Goal: Task Accomplishment & Management: Use online tool/utility

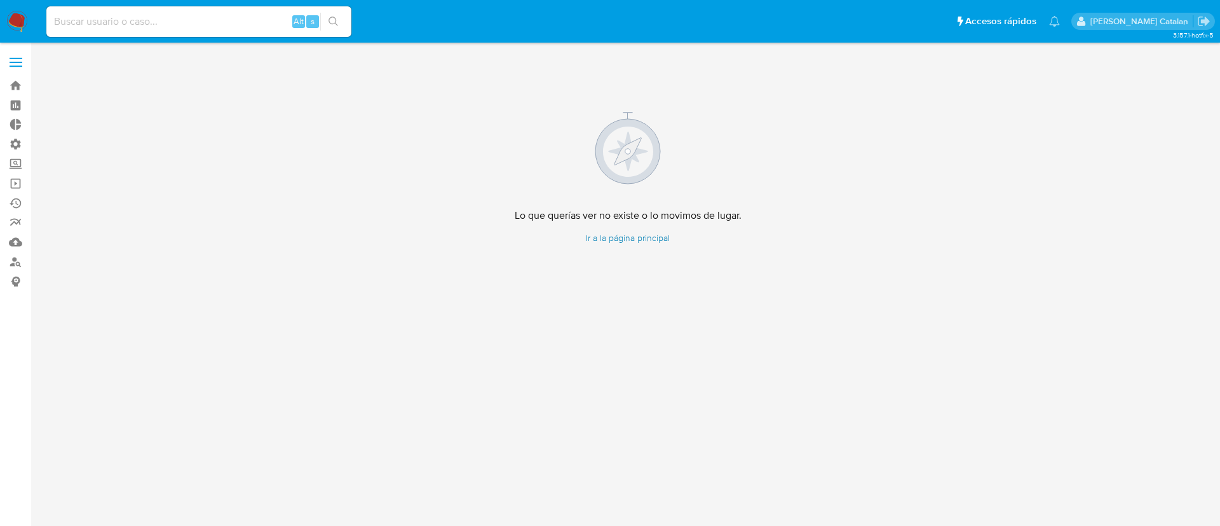
click at [620, 234] on link "Ir a la página principal" at bounding box center [628, 238] width 227 height 12
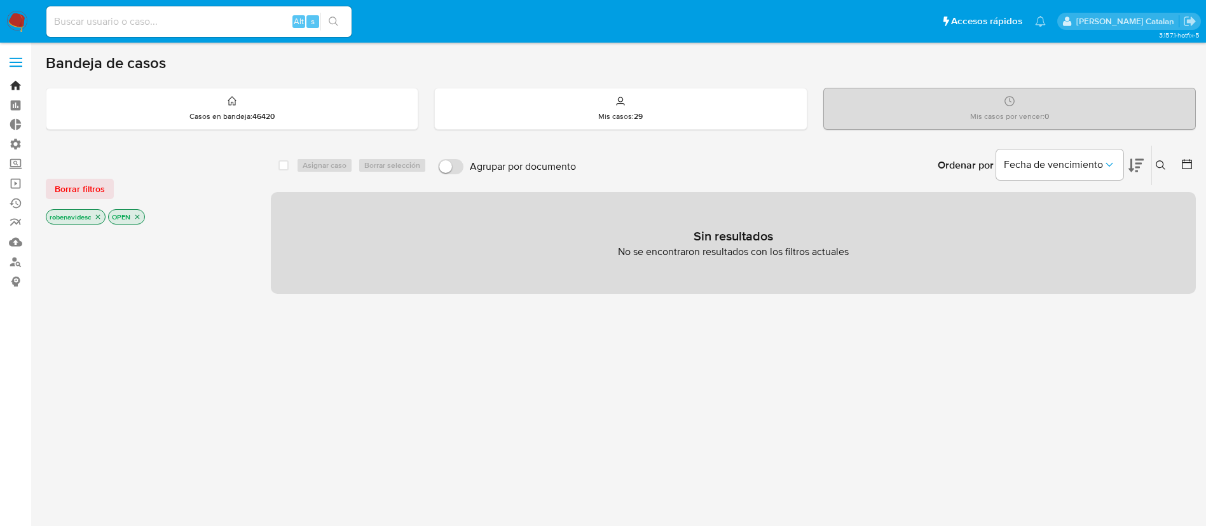
click at [10, 90] on link "Bandeja" at bounding box center [75, 86] width 151 height 20
click at [327, 76] on div "Bandeja de casos Casos en bandeja : 46420 Mis casos : 29 Mis casos por vencer :…" at bounding box center [621, 386] width 1150 height 667
click at [14, 188] on link "Operaciones masivas" at bounding box center [75, 184] width 151 height 20
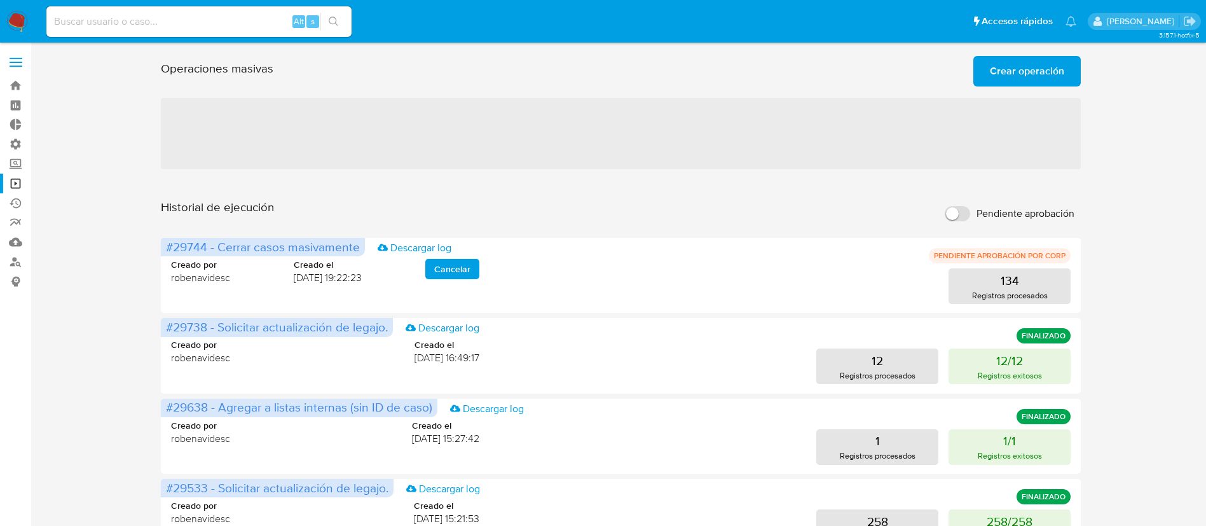
click at [622, 219] on div "Historial de ejecución Pendiente aprobación" at bounding box center [621, 214] width 920 height 28
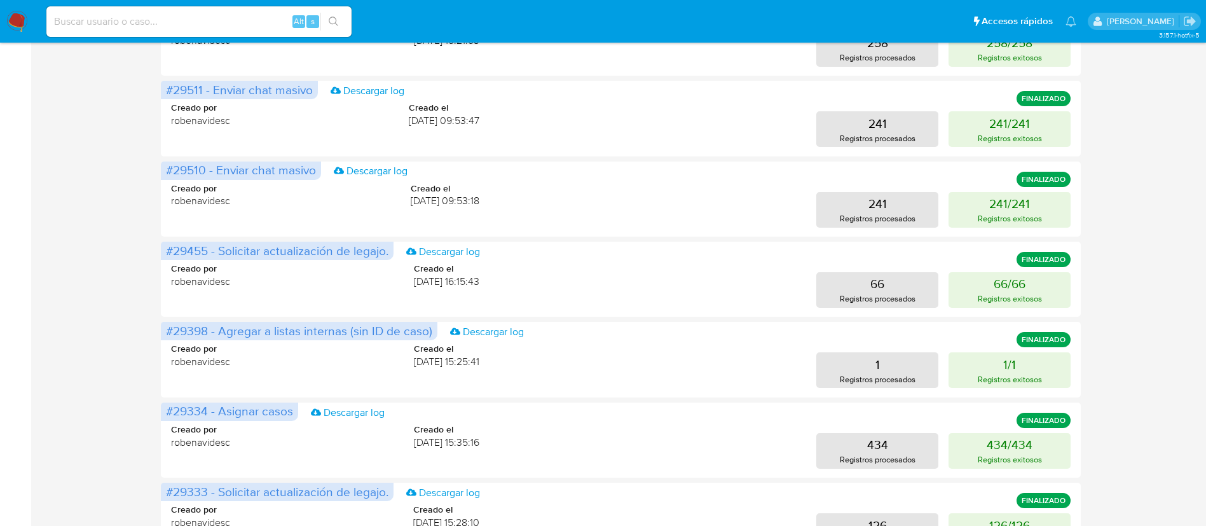
scroll to position [490, 0]
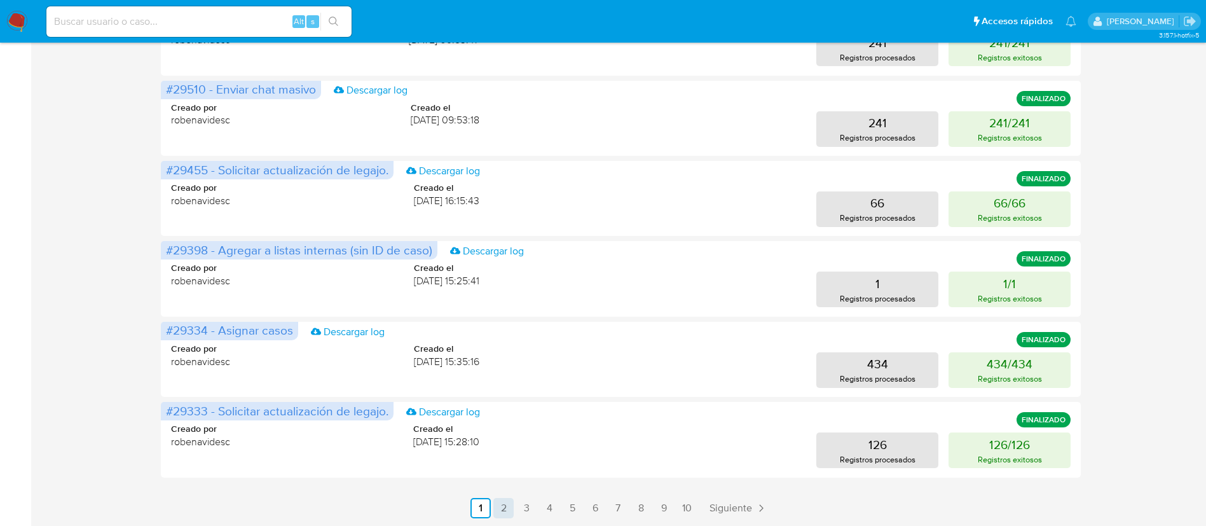
click at [510, 510] on link "2" at bounding box center [503, 508] width 20 height 20
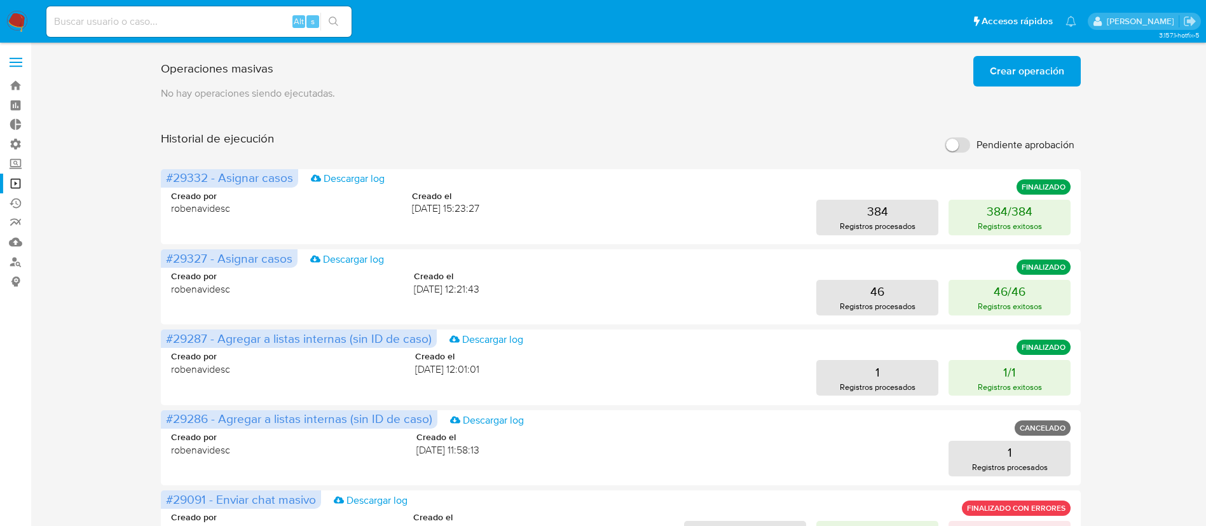
click at [99, 355] on div "Operaciones masivas Crear operación Sólo puede haber hasta un máximo de 5 opera…" at bounding box center [621, 529] width 1150 height 957
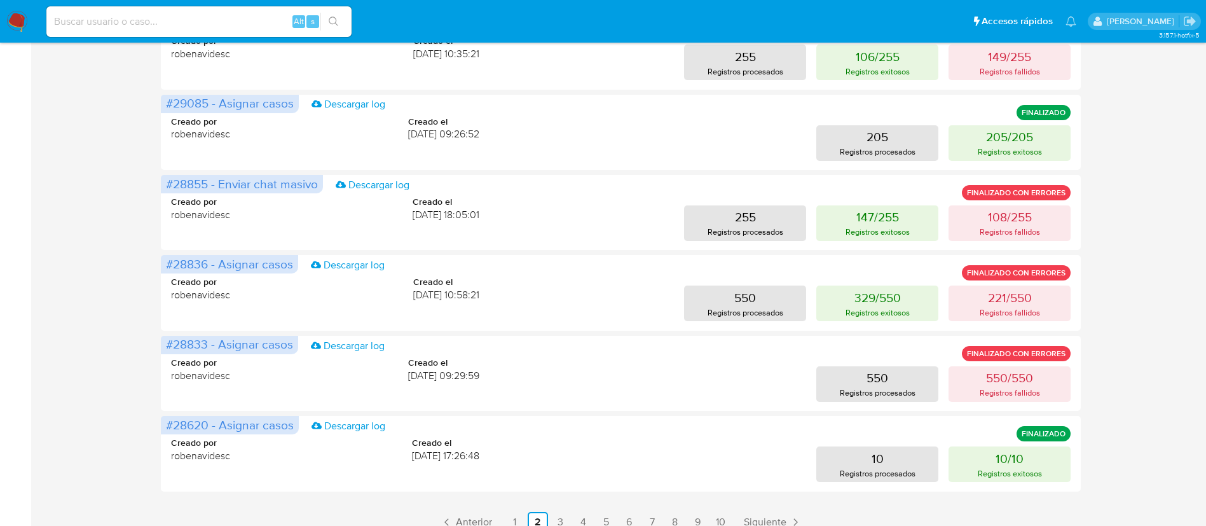
scroll to position [490, 0]
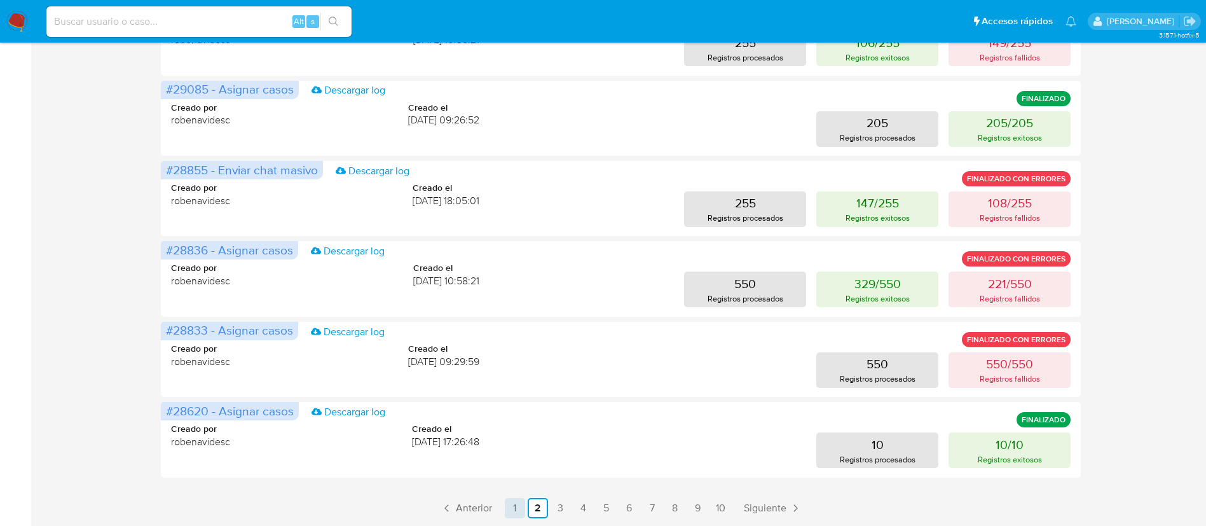
click at [517, 504] on link "1" at bounding box center [515, 508] width 20 height 20
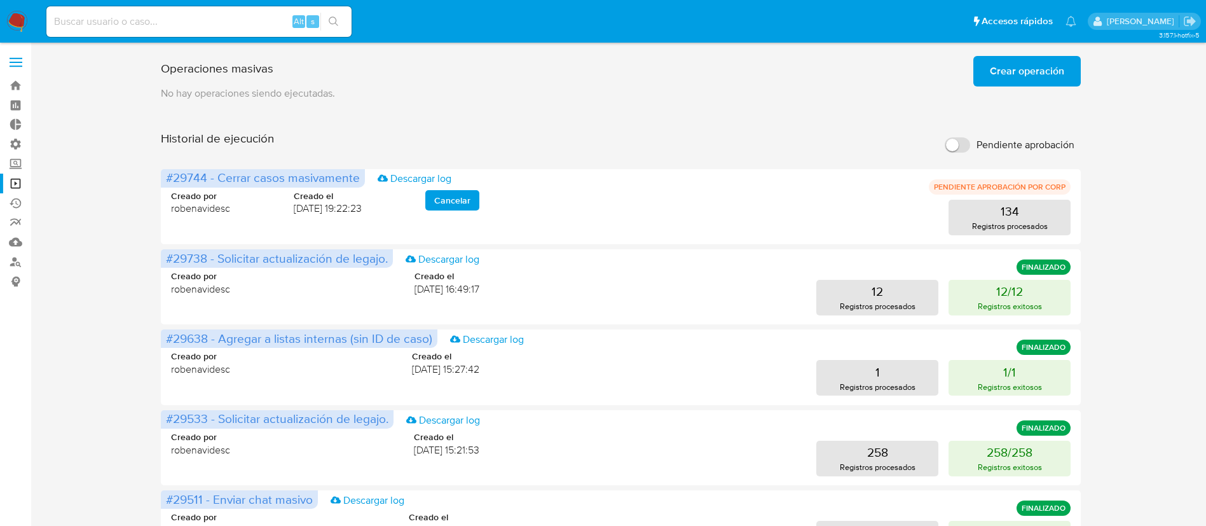
click at [697, 140] on div "Historial de ejecución Pendiente aprobación" at bounding box center [621, 145] width 920 height 28
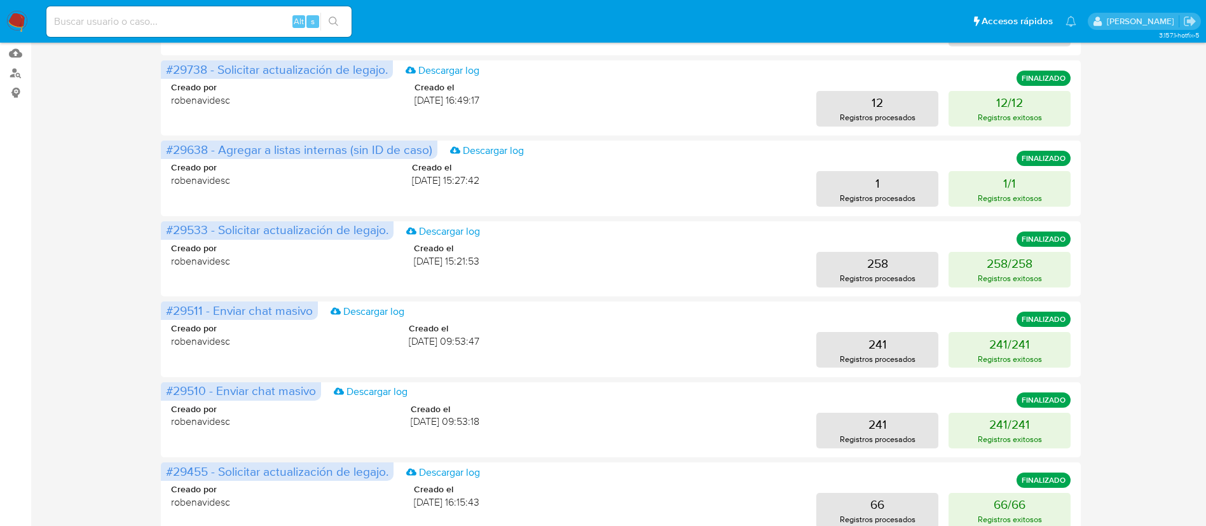
scroll to position [490, 0]
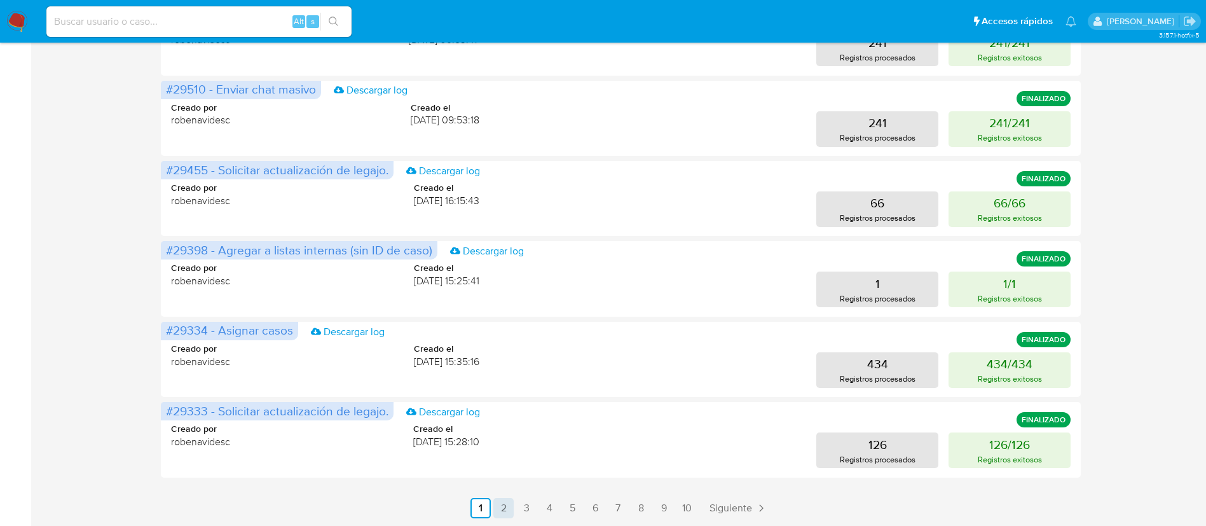
click at [499, 509] on link "2" at bounding box center [503, 508] width 20 height 20
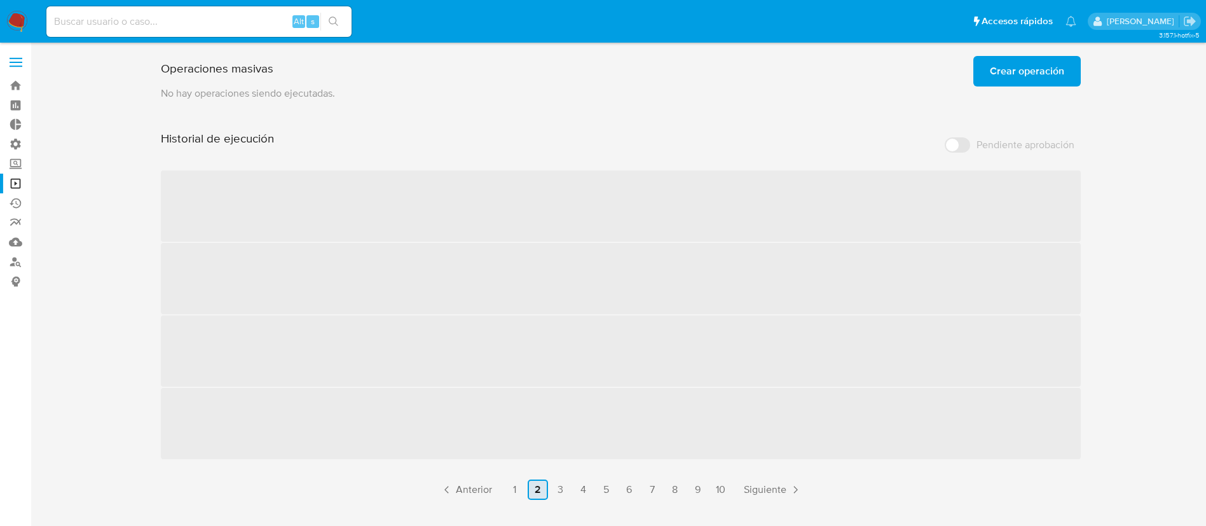
scroll to position [0, 0]
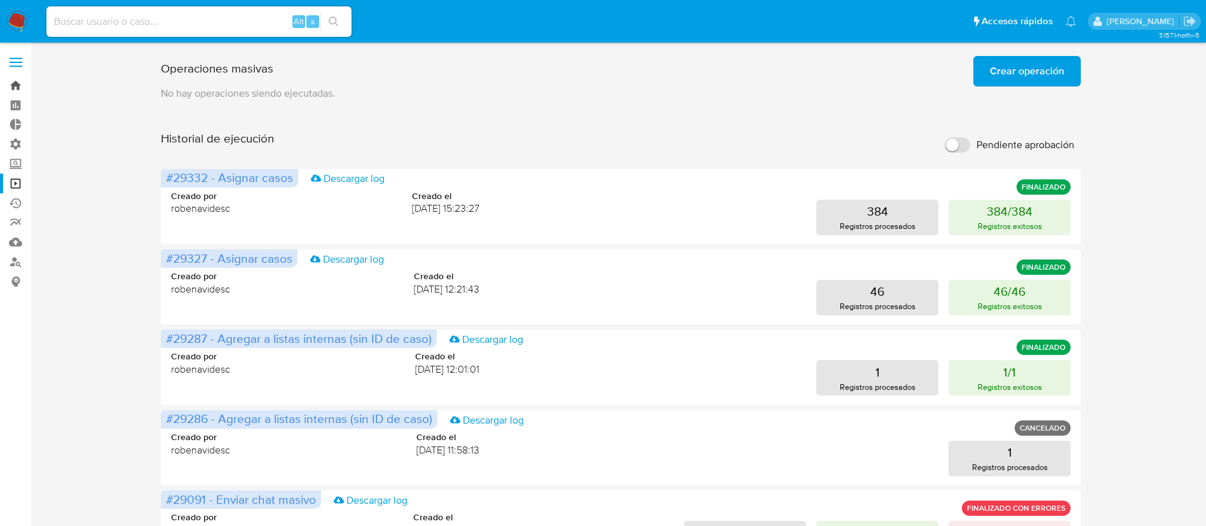
click at [15, 81] on link "Bandeja" at bounding box center [75, 86] width 151 height 20
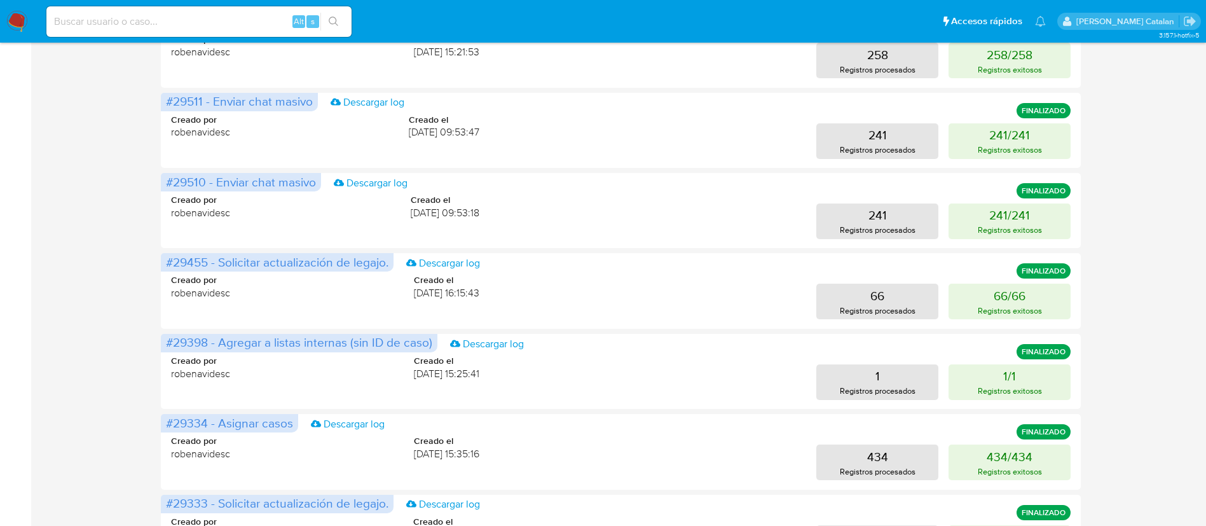
scroll to position [559, 0]
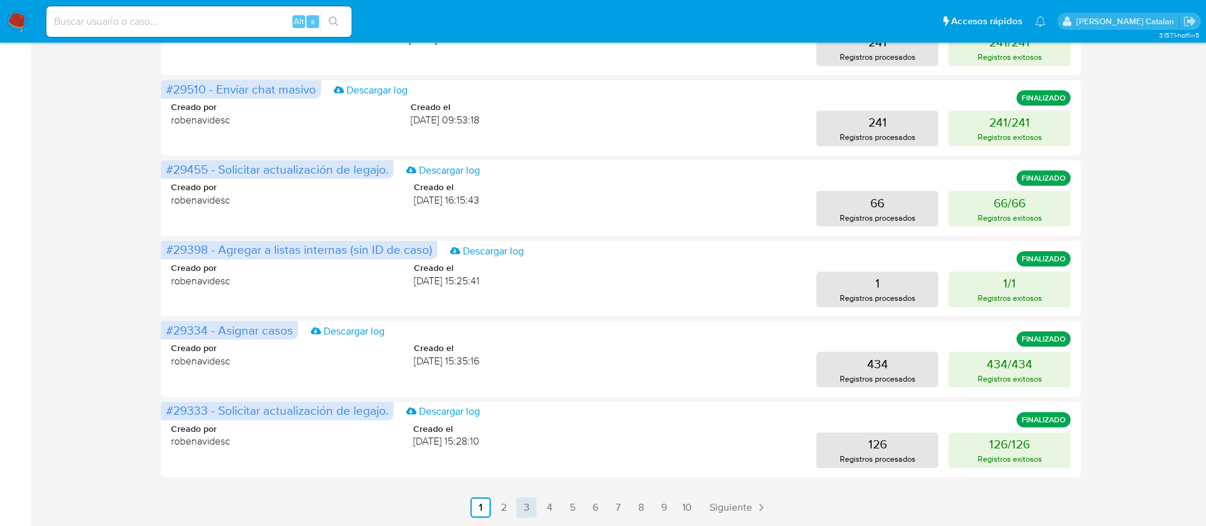
click at [528, 505] on link "3" at bounding box center [526, 507] width 20 height 20
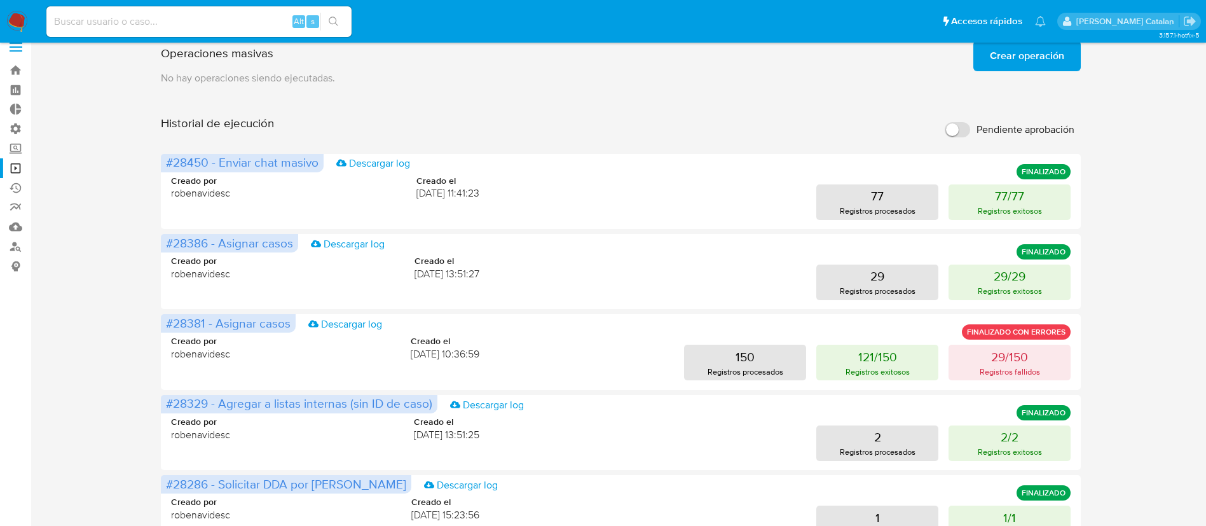
scroll to position [490, 0]
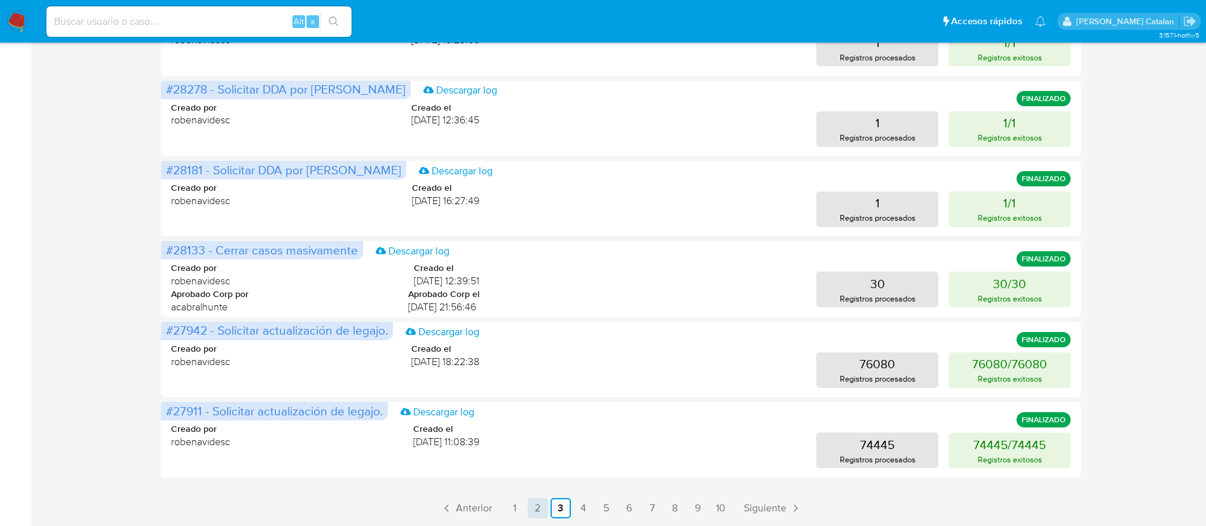
click at [540, 511] on link "2" at bounding box center [538, 508] width 20 height 20
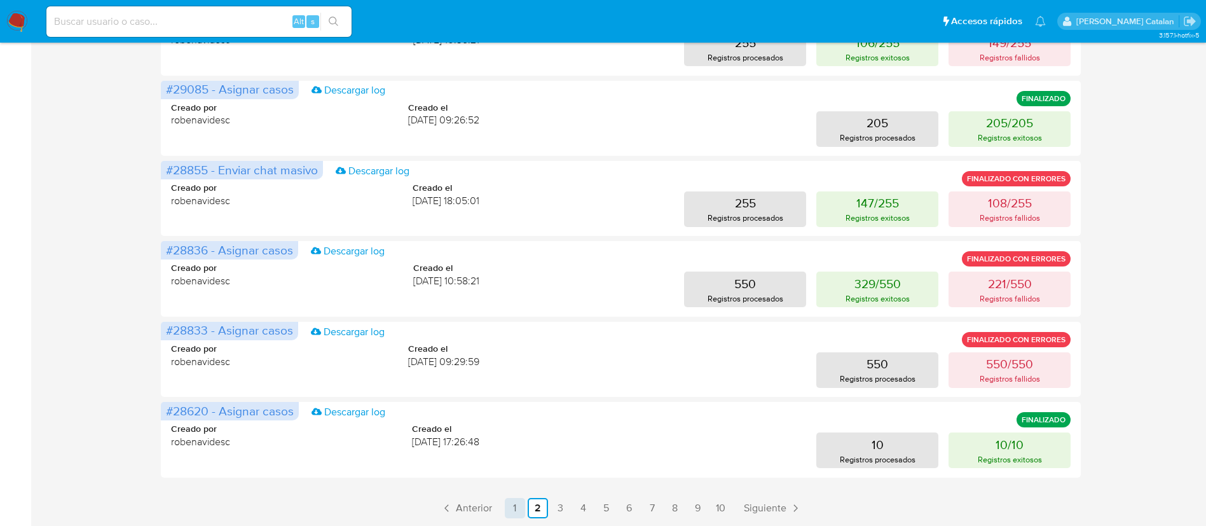
click at [516, 502] on link "1" at bounding box center [515, 508] width 20 height 20
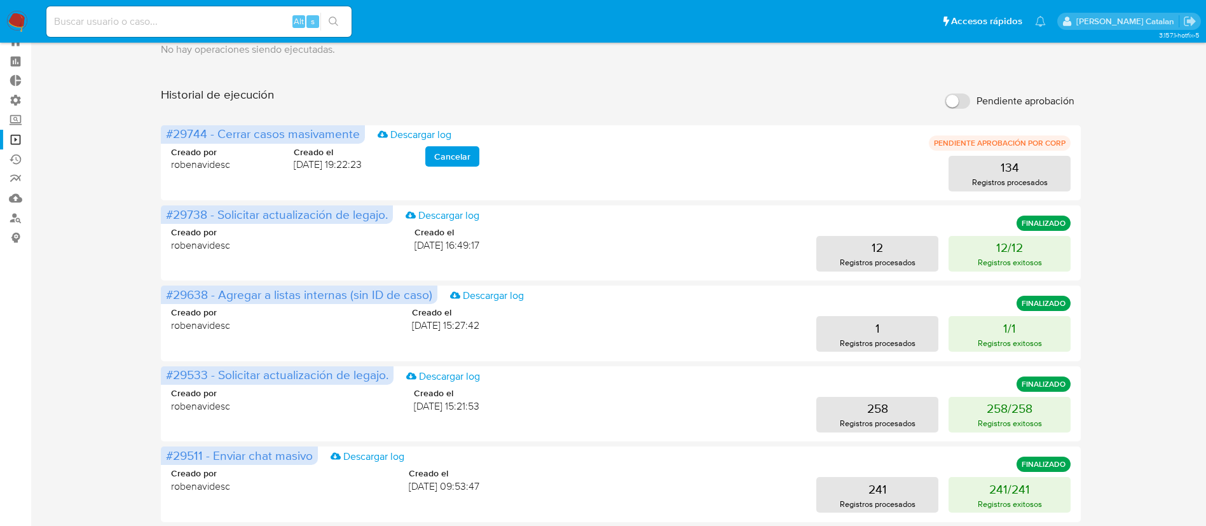
scroll to position [43, 0]
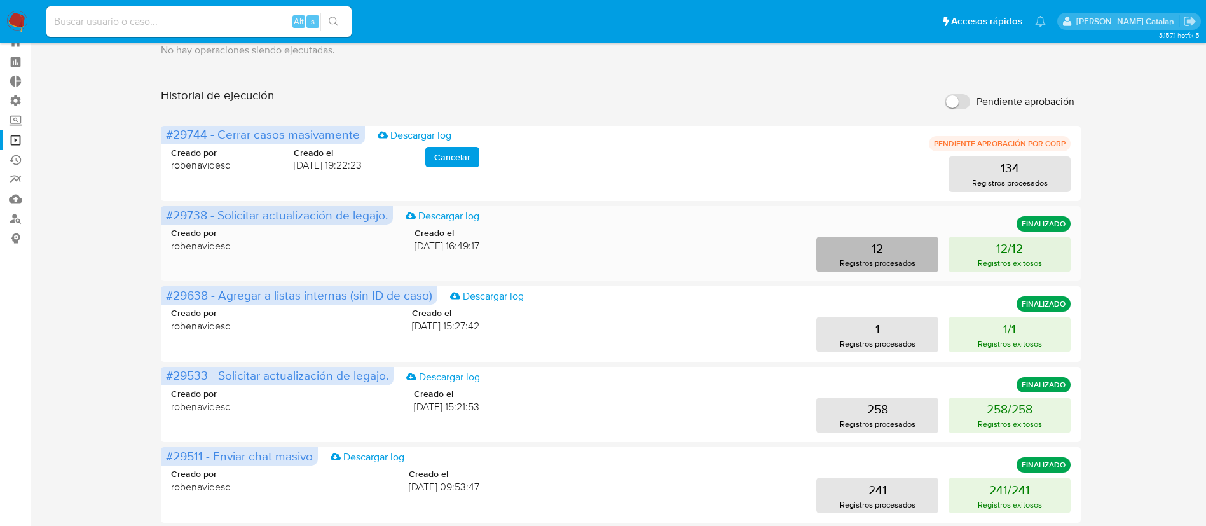
click at [848, 246] on button "12 Registros procesados" at bounding box center [877, 254] width 122 height 36
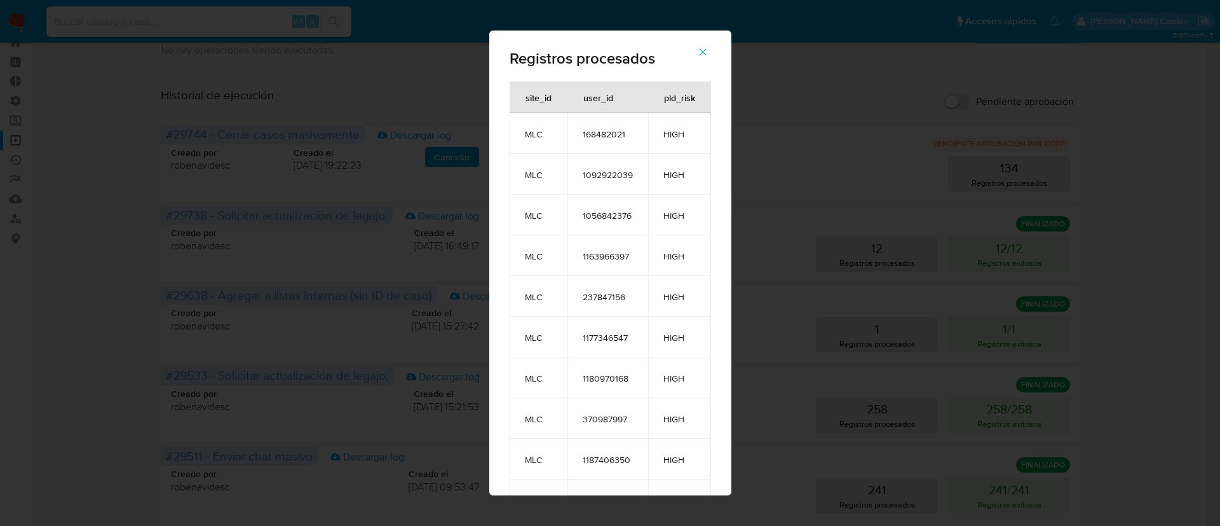
click at [709, 53] on icon "button" at bounding box center [702, 51] width 11 height 11
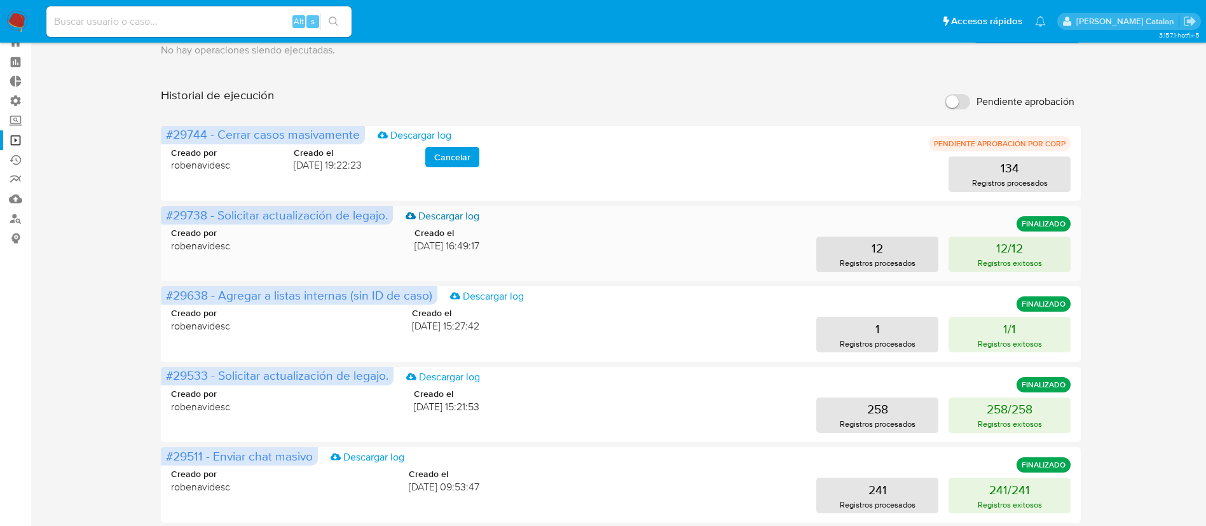
click at [474, 214] on link "Descargar log" at bounding box center [442, 216] width 74 height 14
